Goal: Task Accomplishment & Management: Complete application form

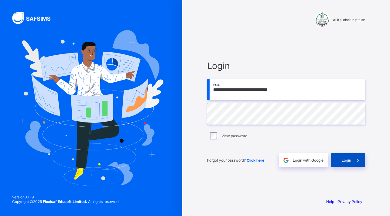
click at [345, 162] on span "Login" at bounding box center [346, 160] width 9 height 5
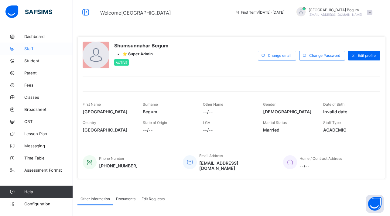
click at [33, 48] on span "Staff" at bounding box center [48, 48] width 49 height 5
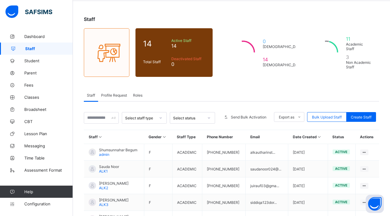
scroll to position [57, 0]
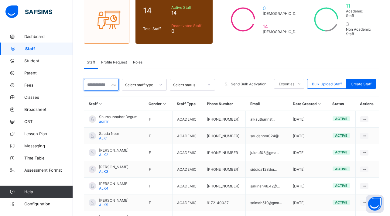
click at [96, 83] on input "text" at bounding box center [101, 85] width 35 height 12
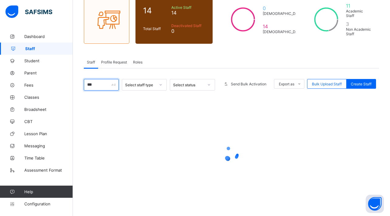
scroll to position [5, 0]
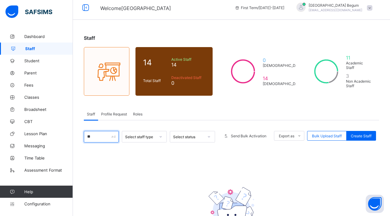
type input "*"
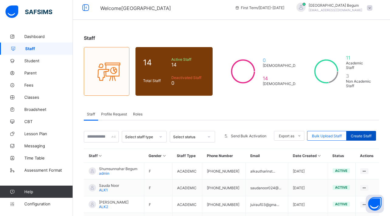
click at [363, 134] on span "Create Staff" at bounding box center [361, 136] width 21 height 5
select select "**"
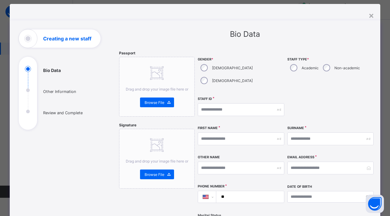
scroll to position [13, 0]
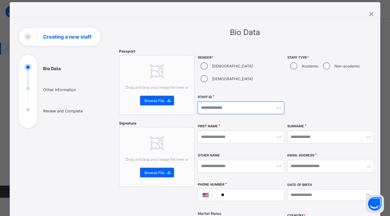
click at [242, 102] on input "text" at bounding box center [241, 108] width 87 height 13
type input "******"
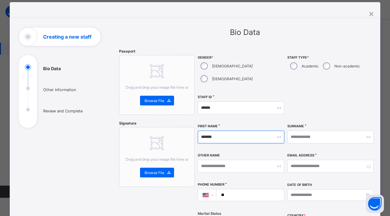
type input "*******"
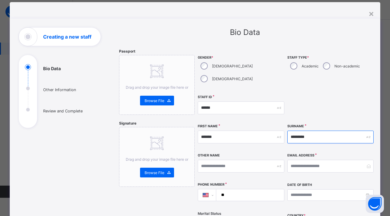
type input "*********"
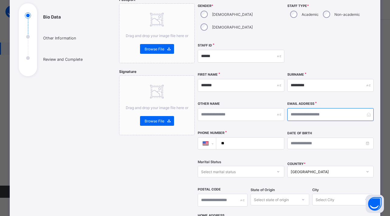
scroll to position [83, 0]
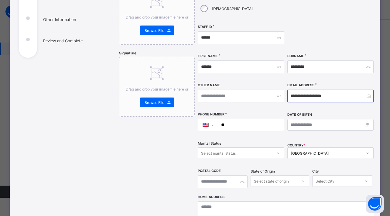
type input "**********"
click at [249, 119] on input "**" at bounding box center [249, 125] width 63 height 12
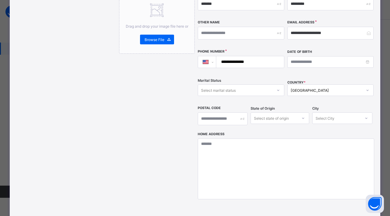
scroll to position [154, 0]
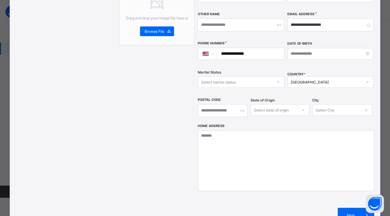
type input "**********"
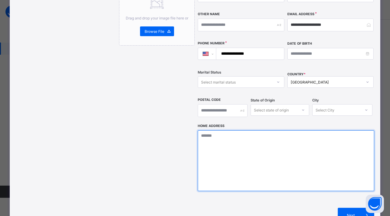
click at [275, 135] on textarea at bounding box center [286, 160] width 177 height 61
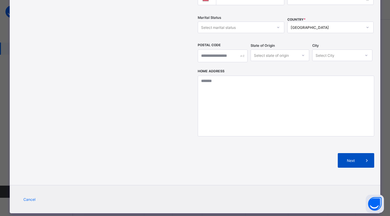
click at [344, 158] on span "Next" at bounding box center [351, 160] width 17 height 5
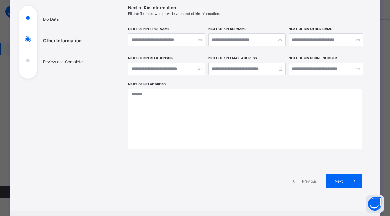
scroll to position [85, 0]
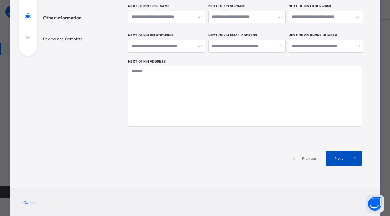
click at [343, 158] on span "Next" at bounding box center [338, 158] width 17 height 5
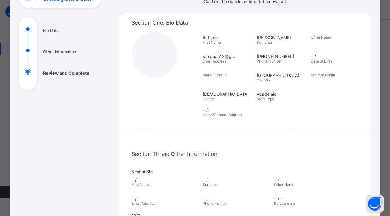
scroll to position [154, 0]
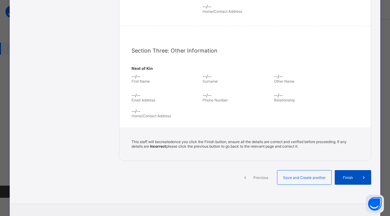
click at [348, 179] on span "Finish" at bounding box center [348, 177] width 17 height 5
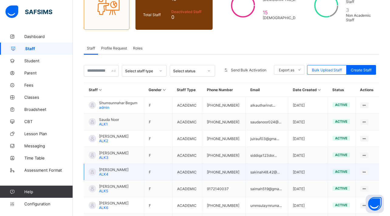
scroll to position [43, 0]
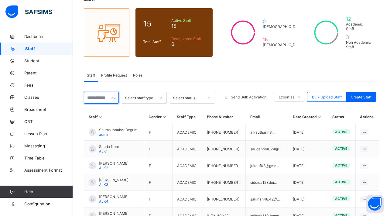
click at [105, 97] on input "text" at bounding box center [101, 98] width 35 height 12
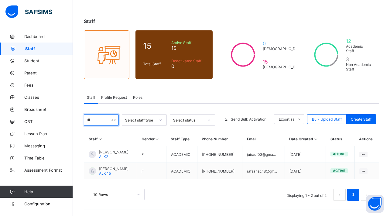
scroll to position [21, 0]
type input "**"
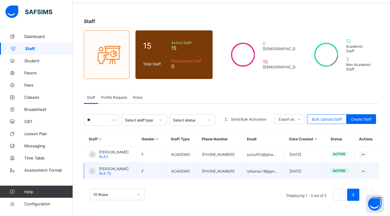
click at [361, 175] on td "View Profile Edit Staff Reset Password Resend Activation Link Change Email Dele…" at bounding box center [367, 171] width 25 height 17
click at [361, 177] on ul "View Profile Edit Staff Reset Password Resend Activation Link Change Email Dele…" at bounding box center [341, 210] width 54 height 66
click at [129, 174] on div "Rafsana Chowdhury ALK 15" at bounding box center [113, 171] width 29 height 9
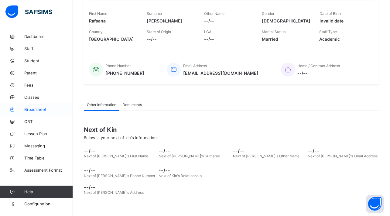
scroll to position [124, 0]
click at [40, 97] on span "Classes" at bounding box center [48, 97] width 49 height 5
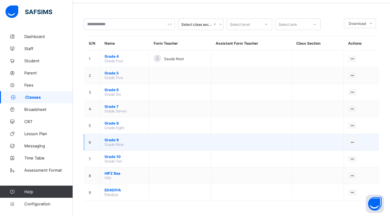
scroll to position [21, 0]
click at [113, 142] on span "Grade 9" at bounding box center [125, 140] width 40 height 5
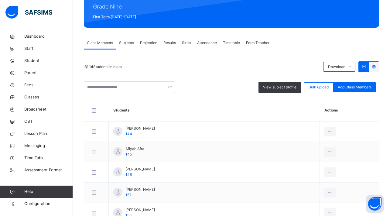
scroll to position [78, 0]
click at [256, 46] on div "Form Teacher" at bounding box center [257, 43] width 29 height 12
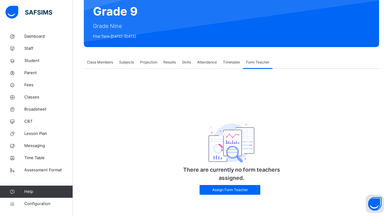
click at [90, 62] on span "Class Members" at bounding box center [100, 62] width 26 height 5
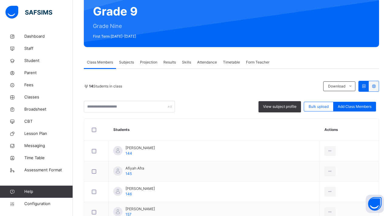
click at [124, 67] on div "Subjects" at bounding box center [126, 62] width 21 height 12
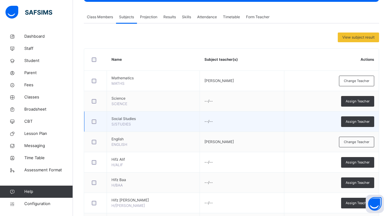
scroll to position [106, 0]
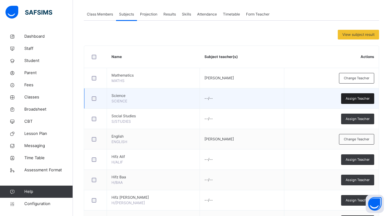
click at [361, 98] on span "Assign Teacher" at bounding box center [358, 98] width 24 height 5
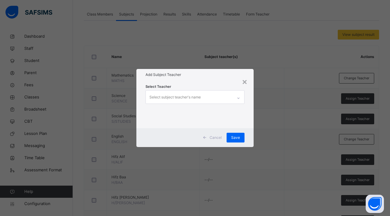
click at [226, 96] on div "Select subject teacher's name" at bounding box center [189, 97] width 87 height 13
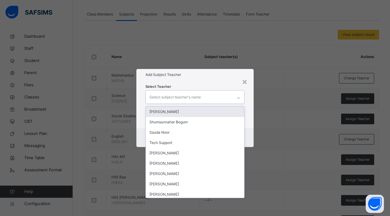
click at [200, 110] on div "Rafsana Chowdhury" at bounding box center [195, 112] width 98 height 10
click at [224, 82] on div "Select Teacher option Rafsana Chowdhury, selected. option Shumsunnahar Begum fo…" at bounding box center [195, 104] width 117 height 47
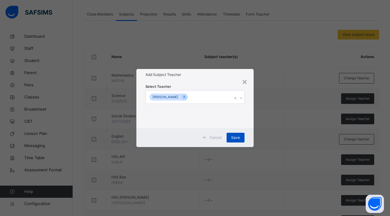
click at [238, 141] on div "Save" at bounding box center [236, 138] width 18 height 10
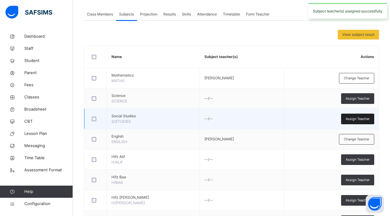
click at [358, 120] on span "Assign Teacher" at bounding box center [358, 118] width 24 height 5
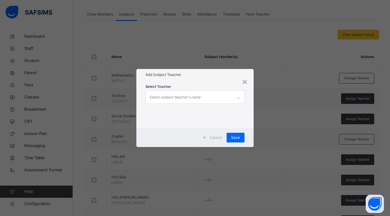
click at [216, 99] on div "Select subject teacher's name" at bounding box center [189, 97] width 87 height 13
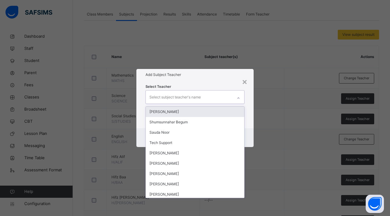
click at [210, 112] on div "Rafsana Chowdhury" at bounding box center [195, 112] width 98 height 10
click at [216, 85] on div "Select Teacher option Rafsana Chowdhury, selected. option Shumsunnahar Begum fo…" at bounding box center [195, 104] width 99 height 41
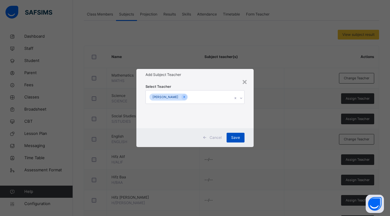
click at [237, 138] on span "Save" at bounding box center [235, 137] width 9 height 5
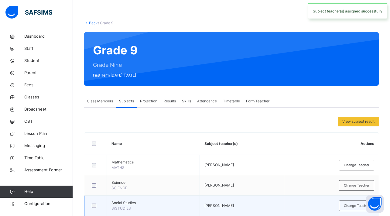
scroll to position [17, 0]
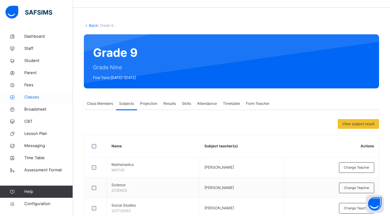
click at [39, 95] on span "Classes" at bounding box center [48, 97] width 49 height 6
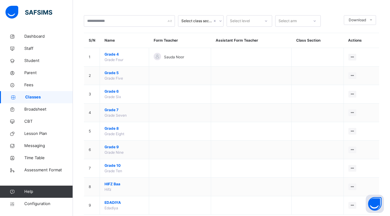
scroll to position [36, 0]
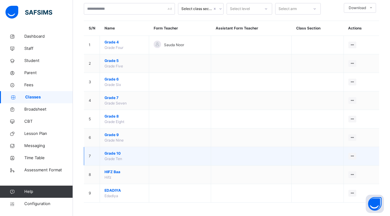
click at [118, 156] on td "Grade 10 Grade Ten" at bounding box center [124, 156] width 49 height 19
click at [118, 154] on span "Grade 10" at bounding box center [125, 153] width 40 height 5
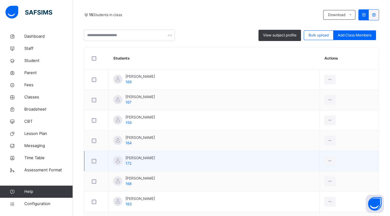
scroll to position [61, 0]
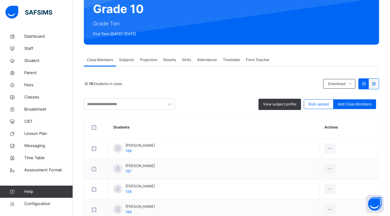
click at [128, 57] on span "Subjects" at bounding box center [126, 59] width 15 height 5
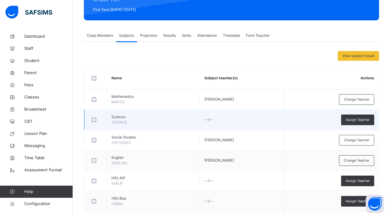
scroll to position [104, 0]
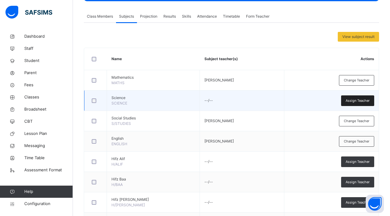
click at [358, 102] on span "Assign Teacher" at bounding box center [358, 100] width 24 height 5
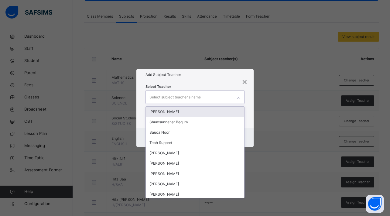
click at [221, 96] on div "Select subject teacher's name" at bounding box center [189, 97] width 87 height 13
click at [209, 113] on div "Rafsana Chowdhury" at bounding box center [195, 112] width 98 height 10
click at [209, 79] on div "Add Subject Teacher" at bounding box center [195, 75] width 117 height 12
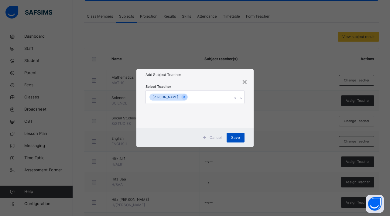
click at [233, 138] on span "Save" at bounding box center [235, 137] width 9 height 5
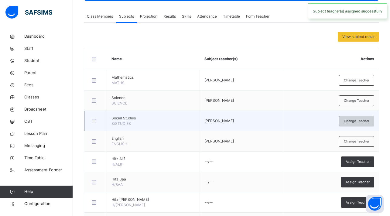
click at [360, 124] on div "Change Teacher" at bounding box center [356, 121] width 35 height 11
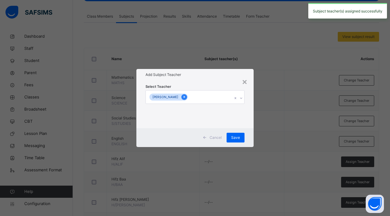
click at [183, 98] on icon at bounding box center [184, 97] width 3 height 4
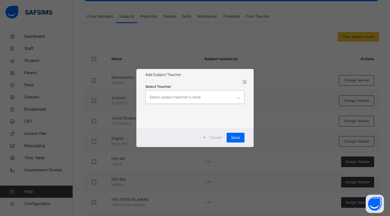
click at [206, 99] on div "Select subject teacher's name" at bounding box center [189, 97] width 87 height 13
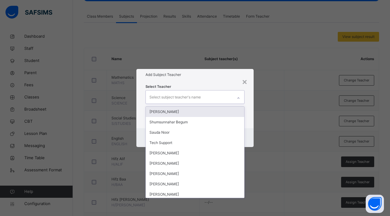
click at [199, 112] on div "Rafsana Chowdhury" at bounding box center [195, 112] width 98 height 10
click at [208, 83] on div "Select Teacher option Rafsana Chowdhury, selected. option Shumsunnahar Begum fo…" at bounding box center [195, 104] width 117 height 47
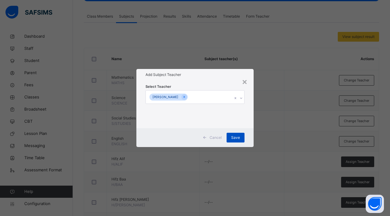
click at [237, 139] on span "Save" at bounding box center [235, 137] width 9 height 5
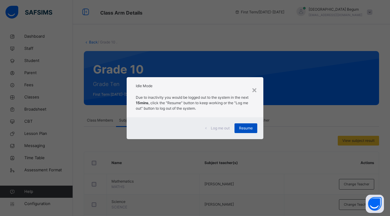
click at [245, 126] on span "Resume" at bounding box center [246, 128] width 14 height 5
click at [246, 131] on div "Resume" at bounding box center [246, 128] width 23 height 10
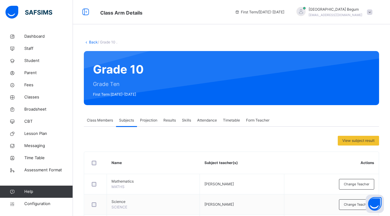
click at [96, 42] on link "Back" at bounding box center [93, 42] width 9 height 5
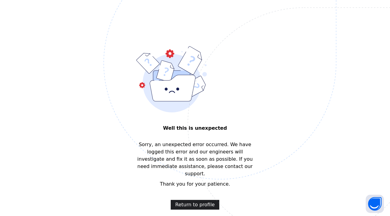
click at [198, 201] on span "Return to profile" at bounding box center [195, 204] width 40 height 7
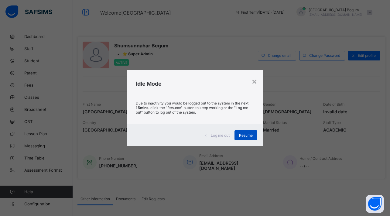
click at [248, 132] on div "Resume" at bounding box center [246, 135] width 23 height 10
